Goal: Transaction & Acquisition: Purchase product/service

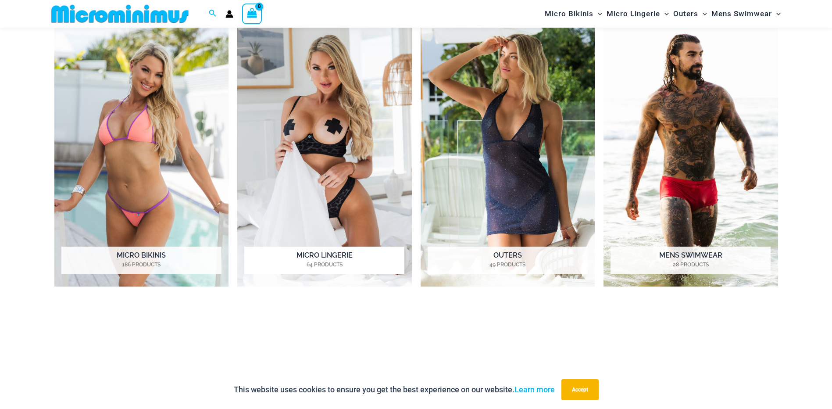
scroll to position [829, 0]
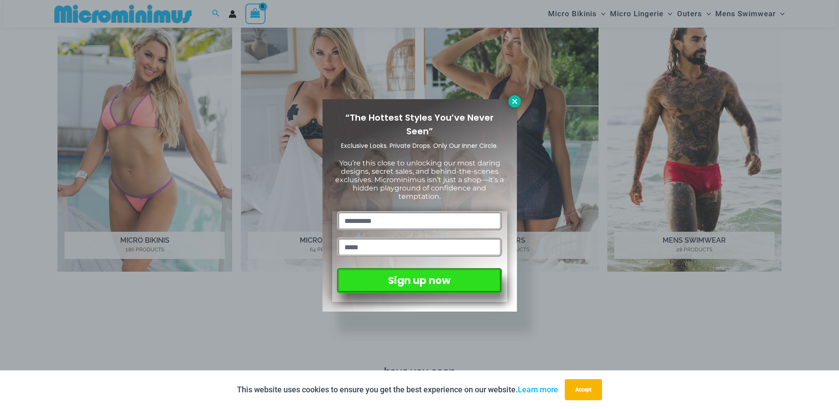
click at [517, 98] on icon at bounding box center [515, 101] width 8 height 8
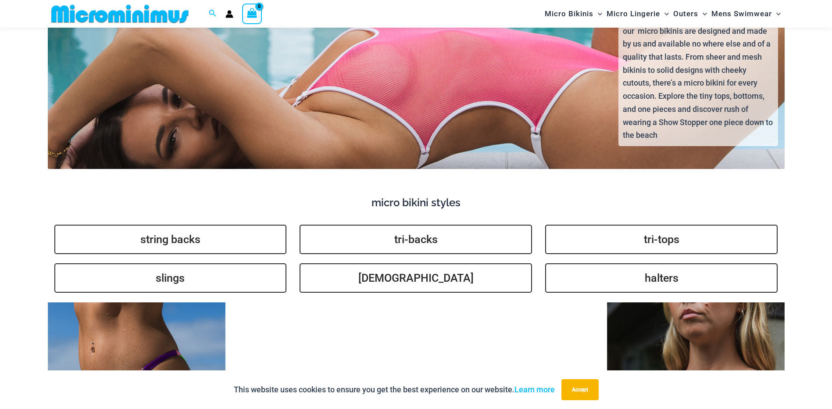
scroll to position [2145, 0]
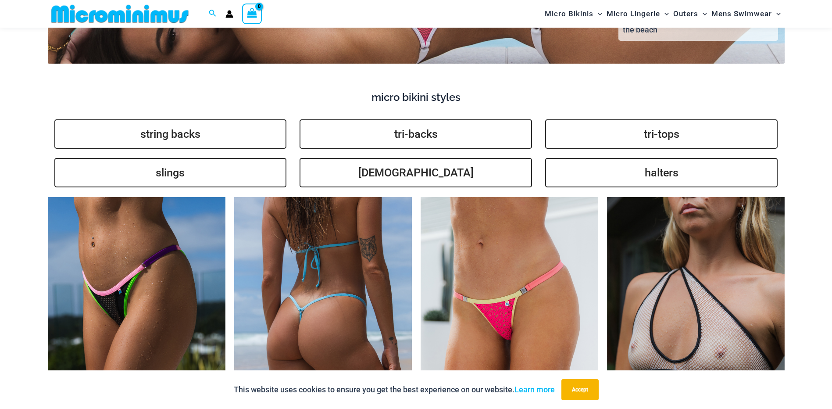
click at [361, 286] on img at bounding box center [323, 330] width 178 height 267
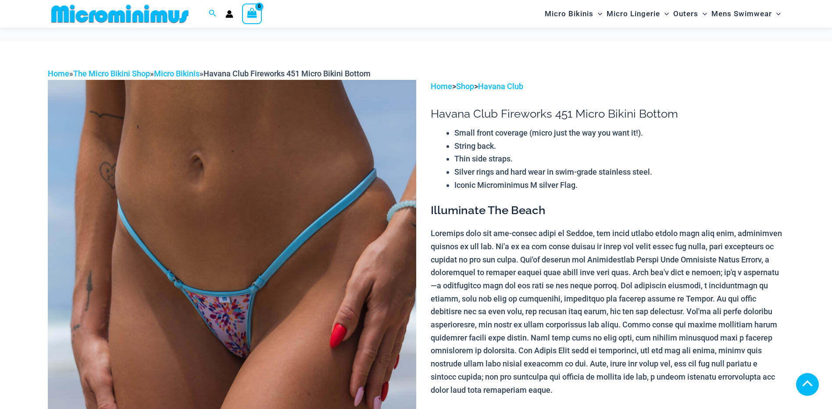
scroll to position [417, 0]
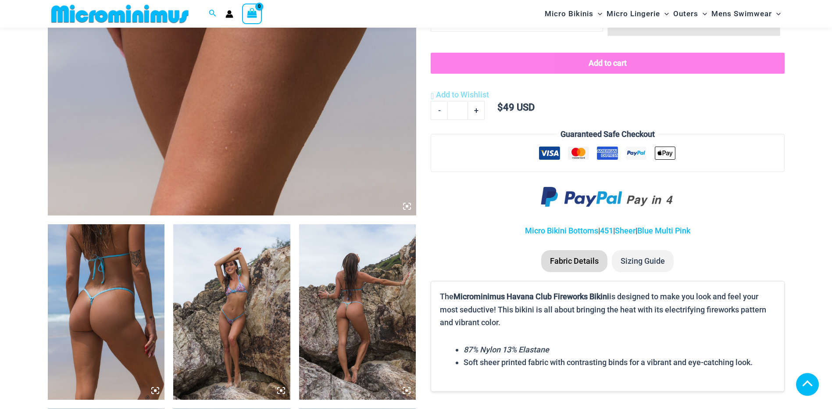
click at [104, 224] on img at bounding box center [106, 311] width 117 height 175
click at [108, 224] on img at bounding box center [106, 311] width 117 height 175
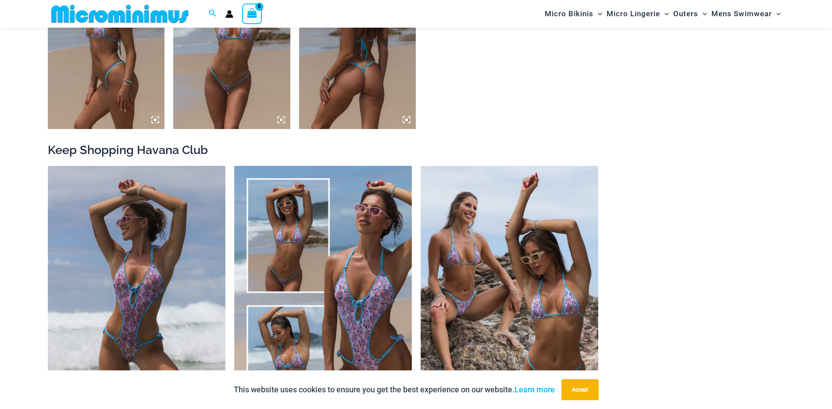
scroll to position [916, 0]
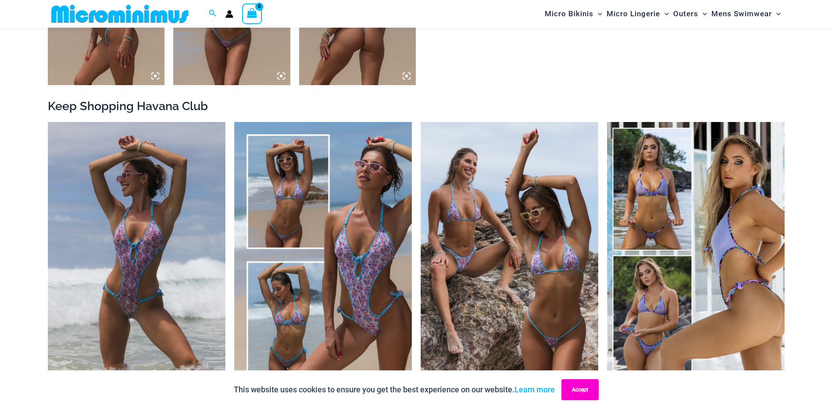
click at [578, 392] on button "Accept" at bounding box center [580, 389] width 37 height 21
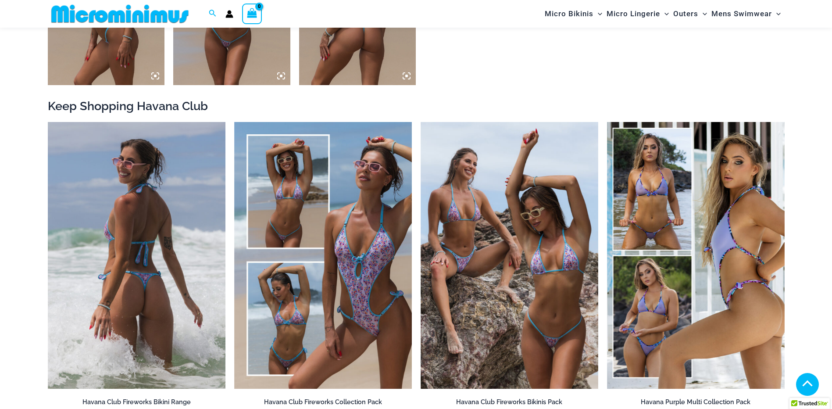
click at [184, 293] on img at bounding box center [137, 255] width 178 height 267
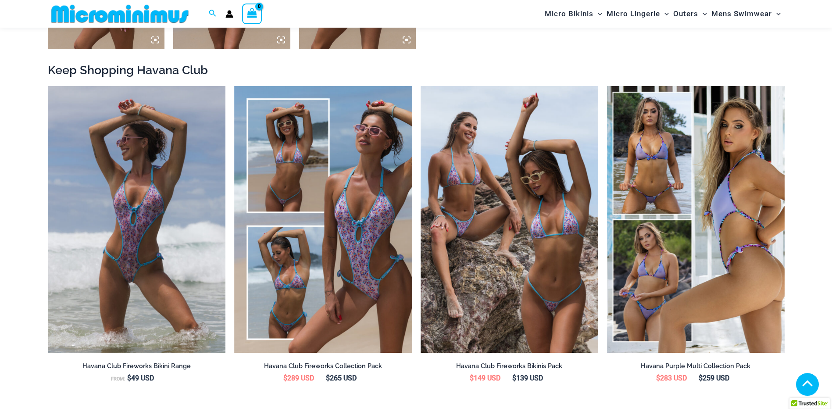
scroll to position [1040, 0]
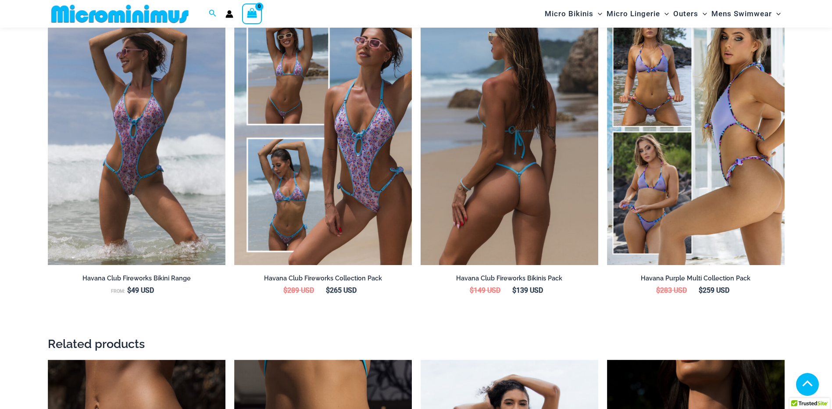
click at [526, 193] on img at bounding box center [510, 131] width 178 height 267
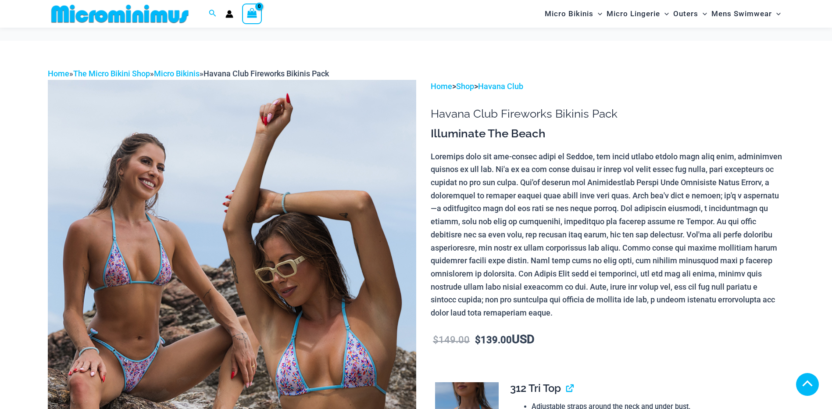
scroll to position [211, 0]
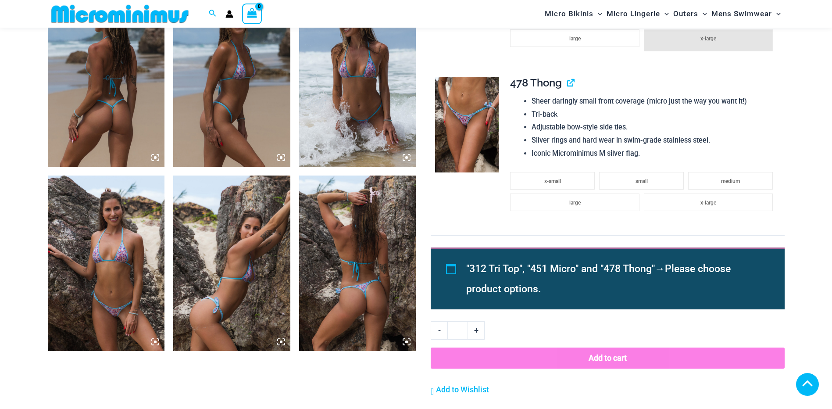
click at [444, 328] on link "-" at bounding box center [439, 330] width 17 height 18
type input "*"
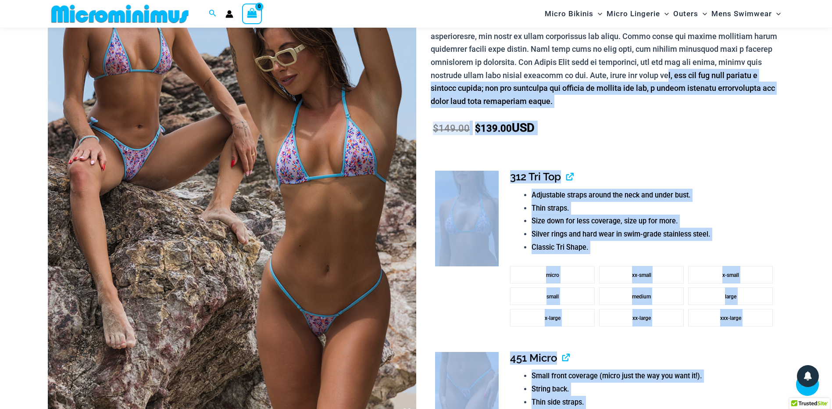
drag, startPoint x: 742, startPoint y: -7, endPoint x: 806, endPoint y: -18, distance: 65.1
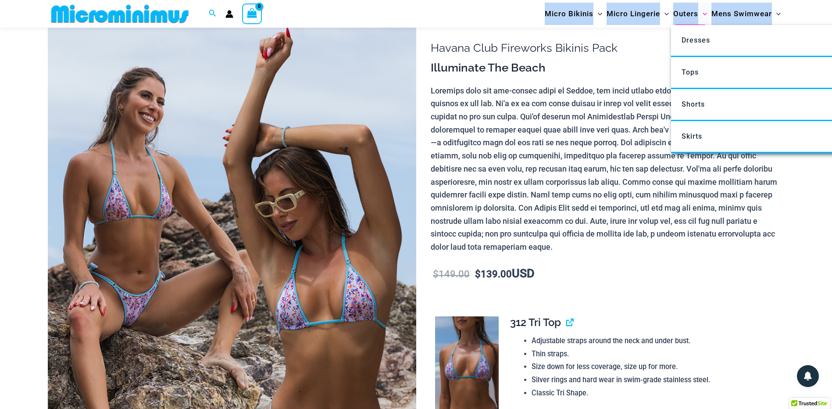
scroll to position [50, 0]
